Goal: Information Seeking & Learning: Learn about a topic

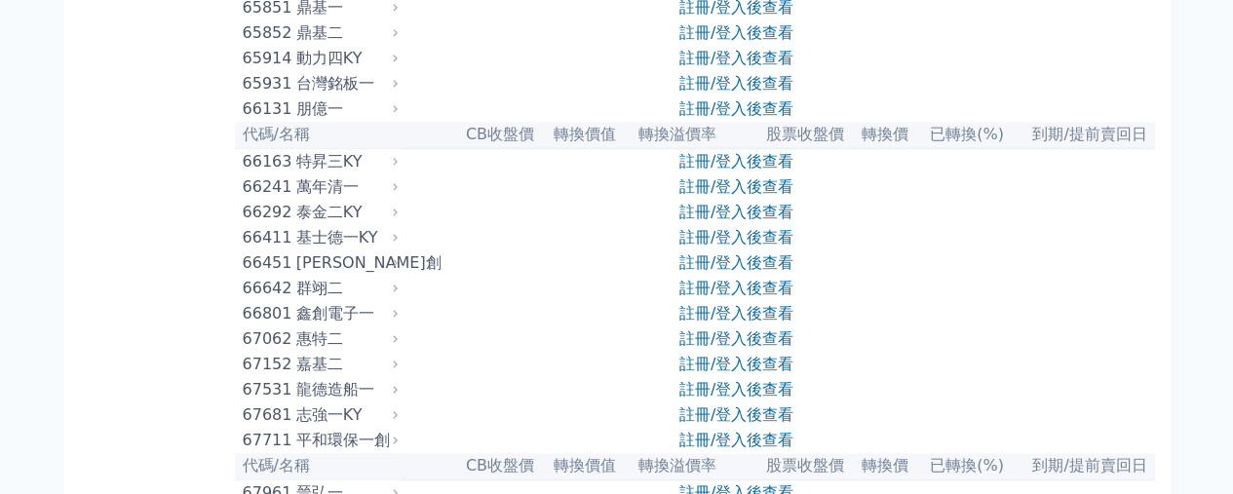
scroll to position [8627, 0]
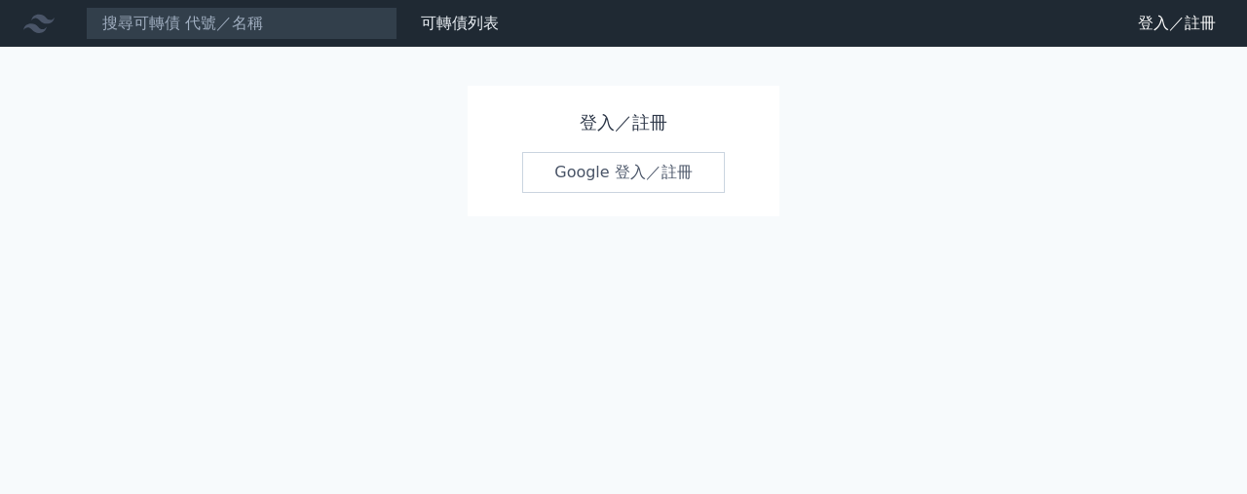
click at [684, 172] on link "Google 登入／註冊" at bounding box center [623, 172] width 203 height 41
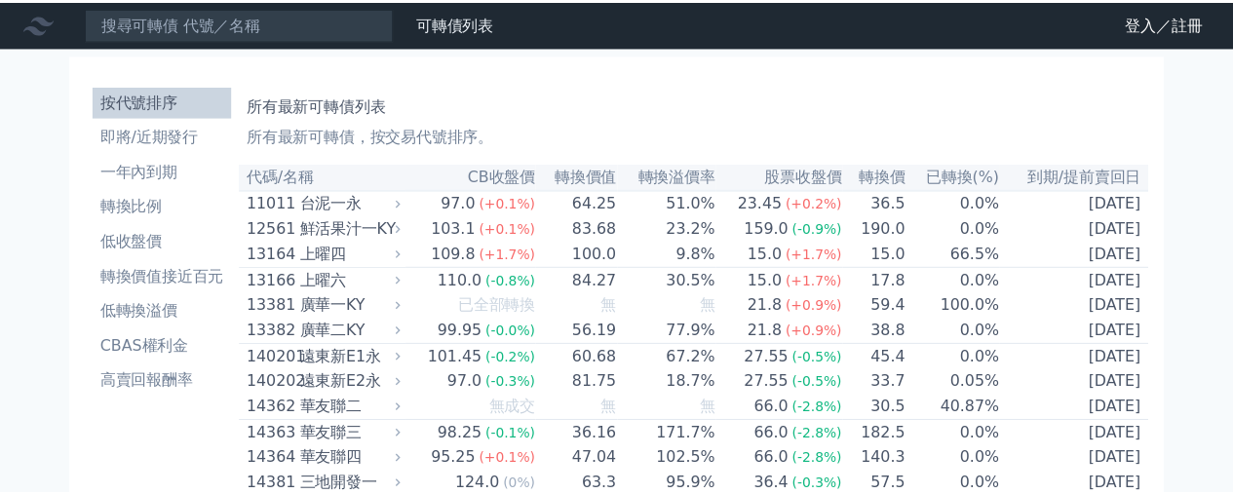
scroll to position [8627, 0]
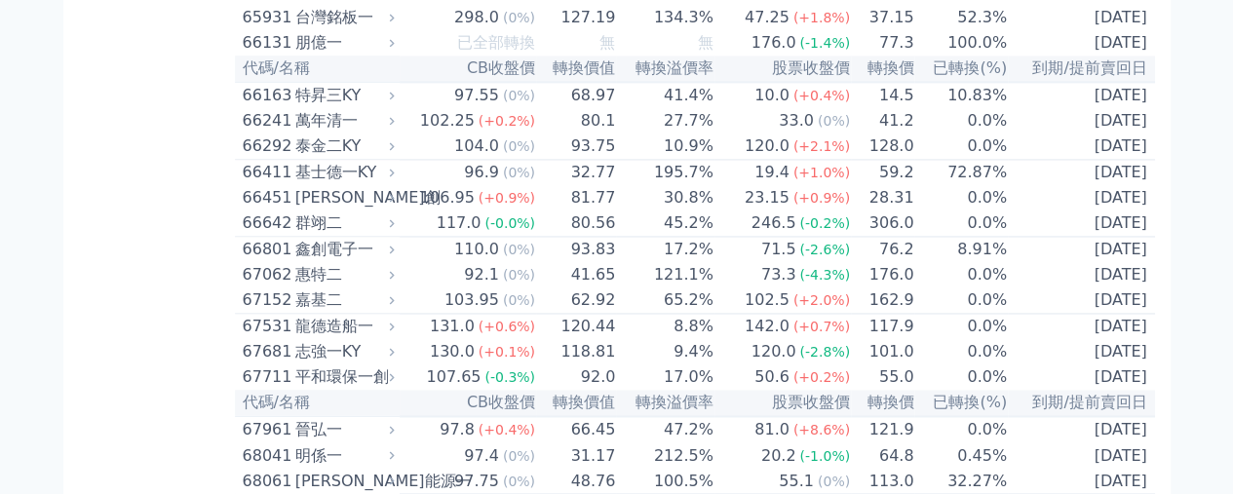
scroll to position [8936, 0]
